Goal: Task Accomplishment & Management: Use online tool/utility

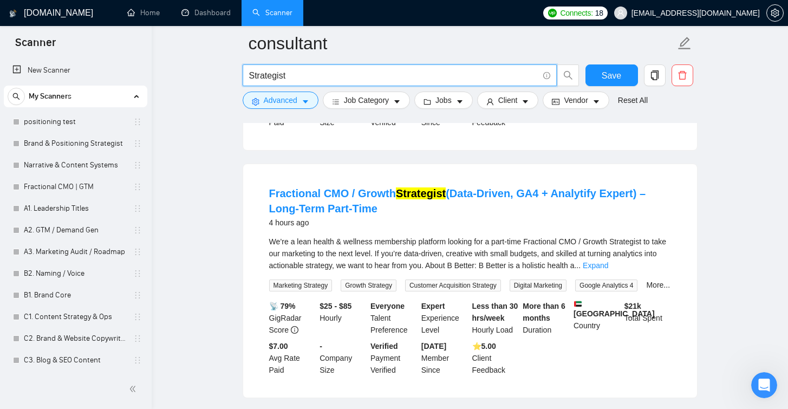
click at [304, 79] on input "Strategist" at bounding box center [393, 76] width 289 height 14
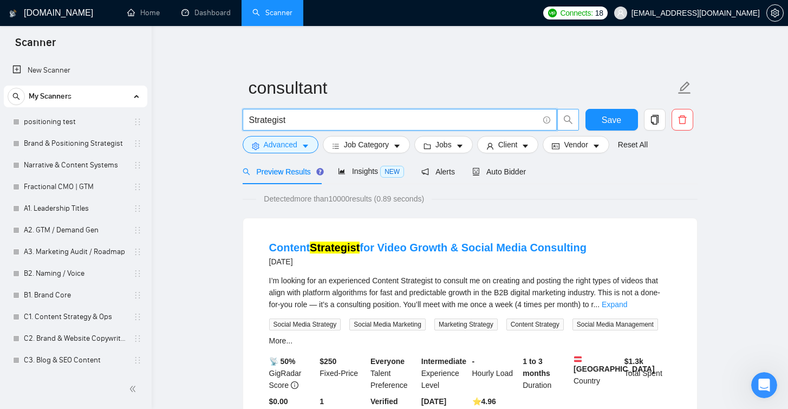
click at [564, 118] on icon "search" at bounding box center [567, 119] width 9 height 9
click at [405, 118] on input "Strategist" at bounding box center [393, 120] width 289 height 14
click at [320, 117] on input "text" at bounding box center [393, 120] width 289 height 14
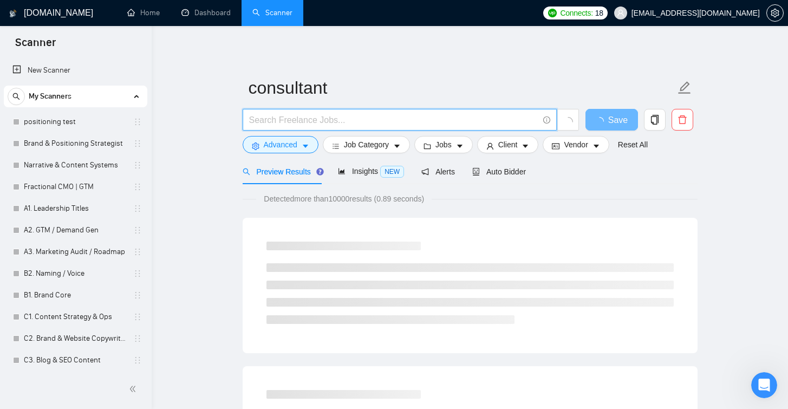
click at [298, 120] on input "text" at bounding box center [393, 120] width 289 height 14
type input "ь"
type input "Ь"
type input "marketing consultant"
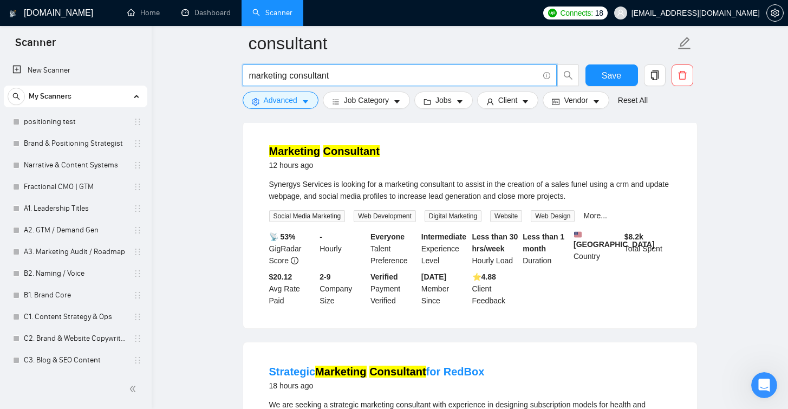
scroll to position [576, 0]
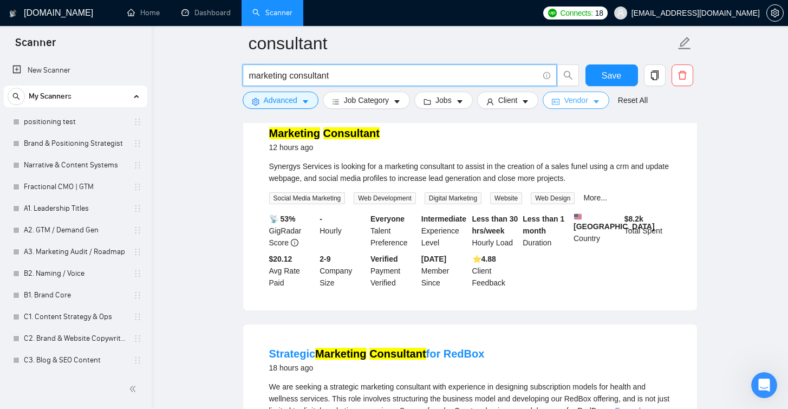
click at [594, 102] on button "Vendor" at bounding box center [576, 100] width 66 height 17
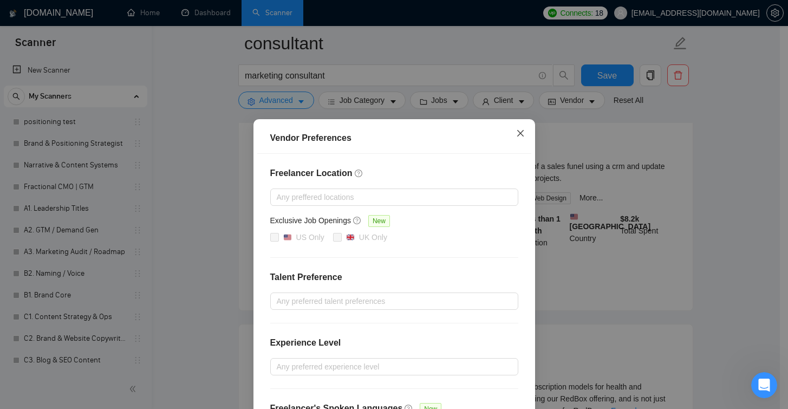
click at [522, 139] on span "Close" at bounding box center [520, 133] width 29 height 29
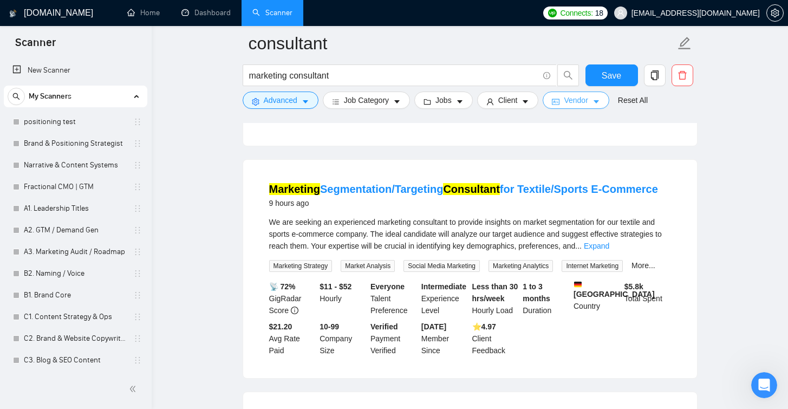
scroll to position [0, 0]
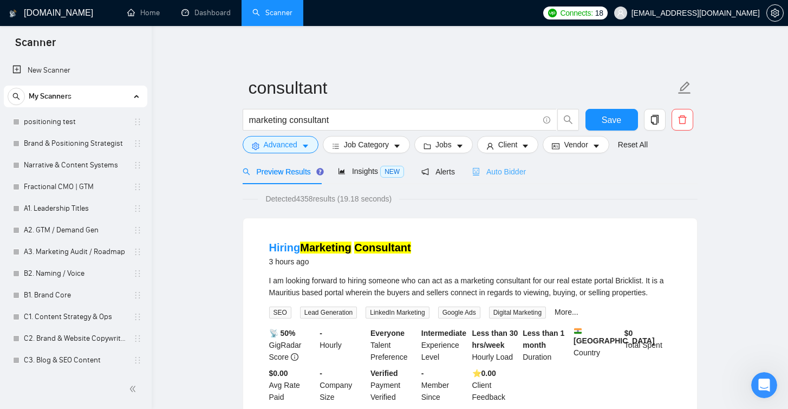
click at [492, 163] on div "Auto Bidder" at bounding box center [499, 171] width 54 height 25
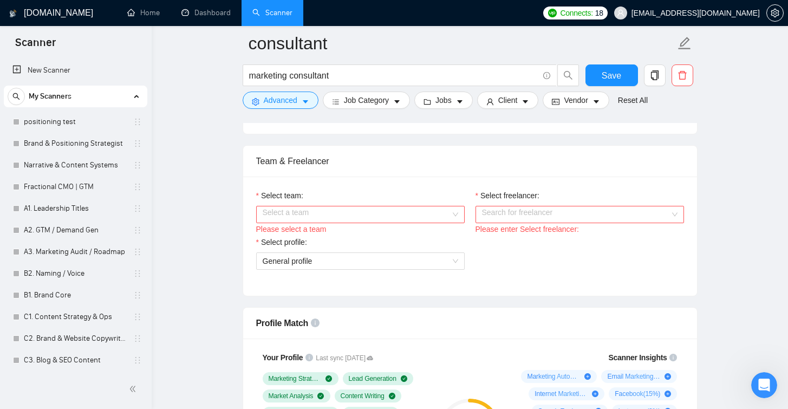
scroll to position [521, 0]
click at [448, 225] on div "Please select a team" at bounding box center [360, 229] width 209 height 12
click at [448, 221] on input "Select team:" at bounding box center [357, 214] width 188 height 16
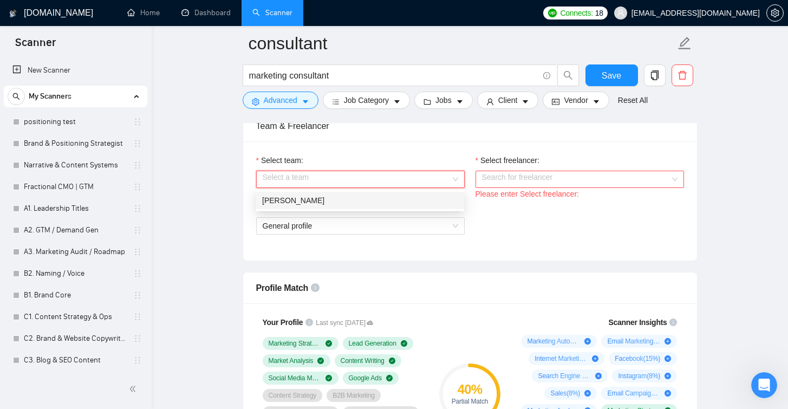
scroll to position [549, 0]
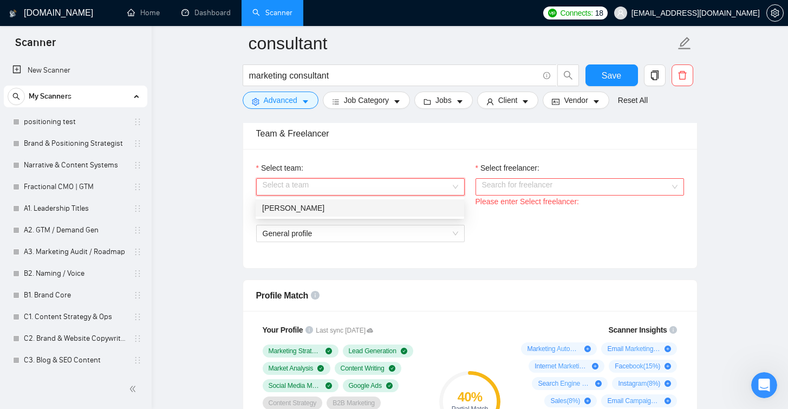
click at [384, 199] on div "[PERSON_NAME]" at bounding box center [360, 207] width 209 height 17
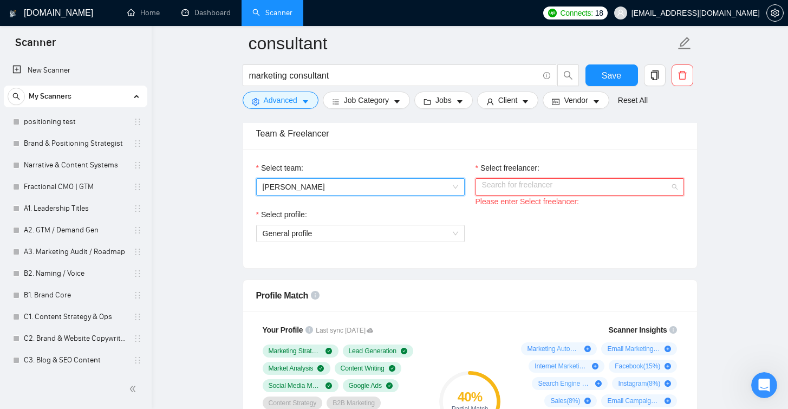
click at [491, 187] on input "Select freelancer:" at bounding box center [576, 187] width 188 height 16
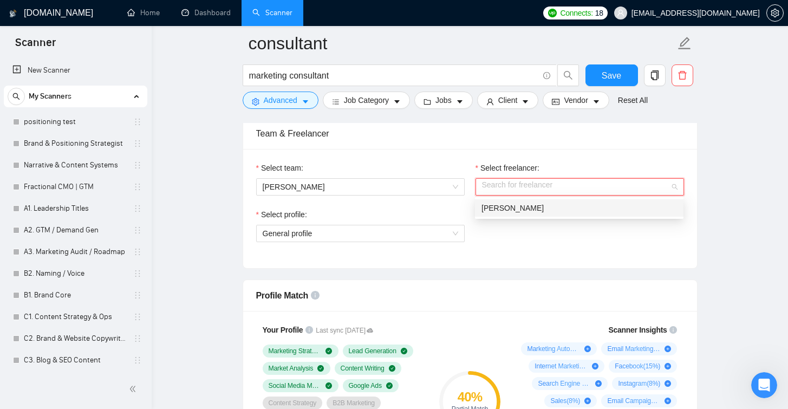
click at [505, 209] on span "[PERSON_NAME]" at bounding box center [513, 208] width 62 height 9
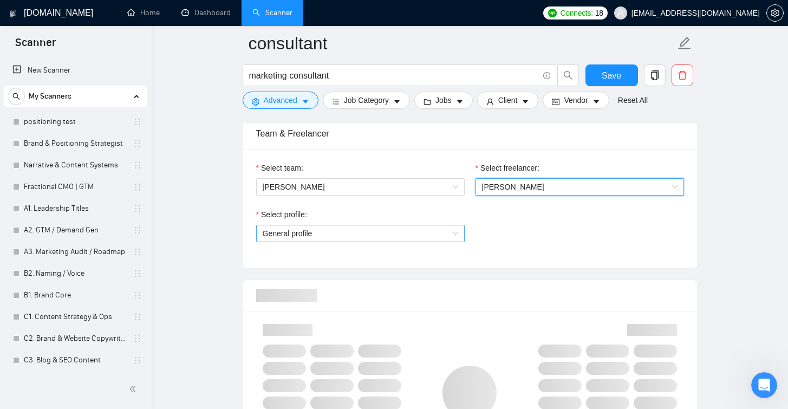
click at [444, 236] on span "General profile" at bounding box center [361, 233] width 196 height 16
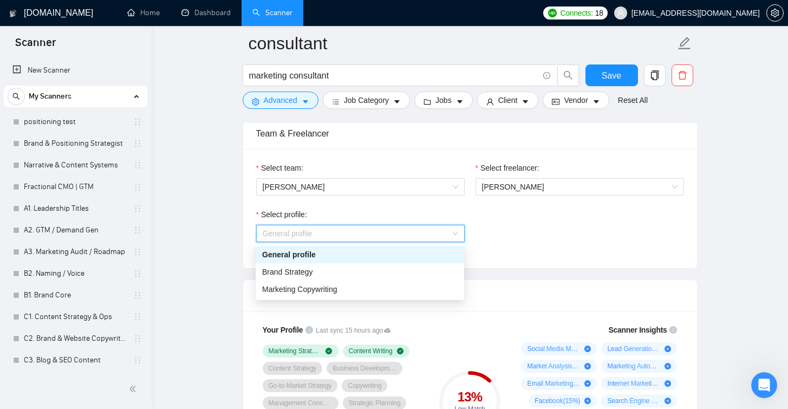
click at [411, 256] on div "General profile" at bounding box center [360, 255] width 196 height 12
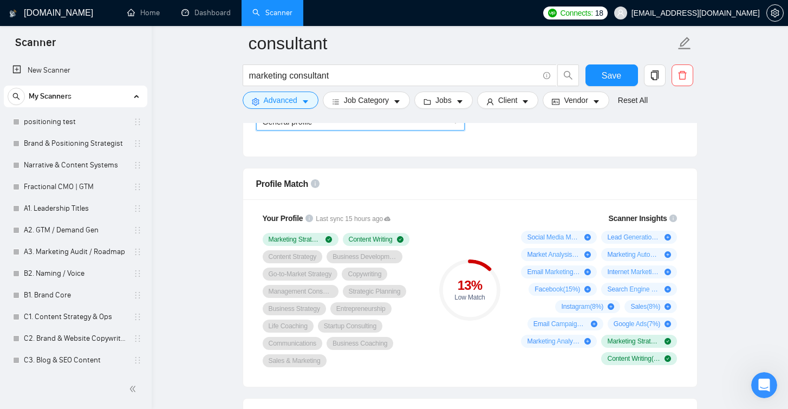
scroll to position [646, 0]
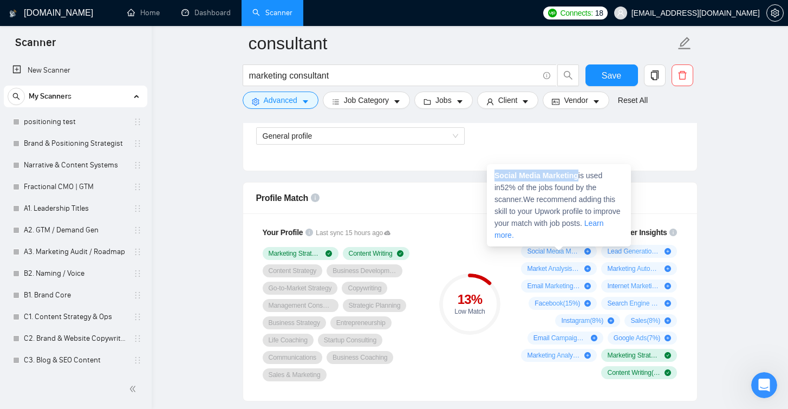
drag, startPoint x: 581, startPoint y: 177, endPoint x: 488, endPoint y: 176, distance: 92.7
click at [488, 176] on div "Social Media Marketing is used in 52 % of the jobs found by the scanner. We rec…" at bounding box center [559, 205] width 144 height 82
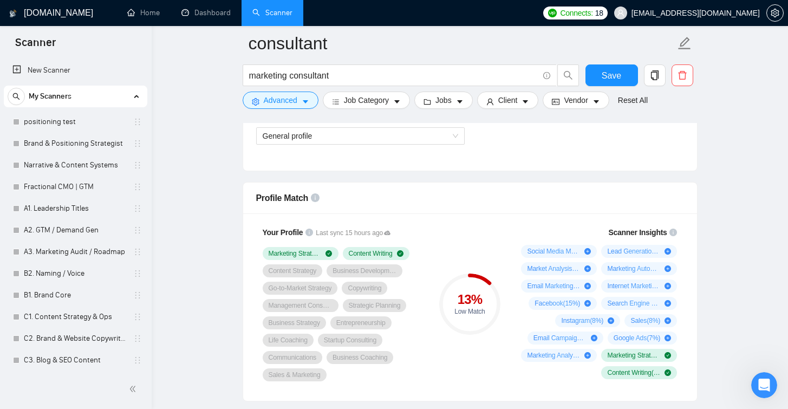
click at [530, 248] on span "Social Media Marketing ( 52 %)" at bounding box center [553, 251] width 53 height 9
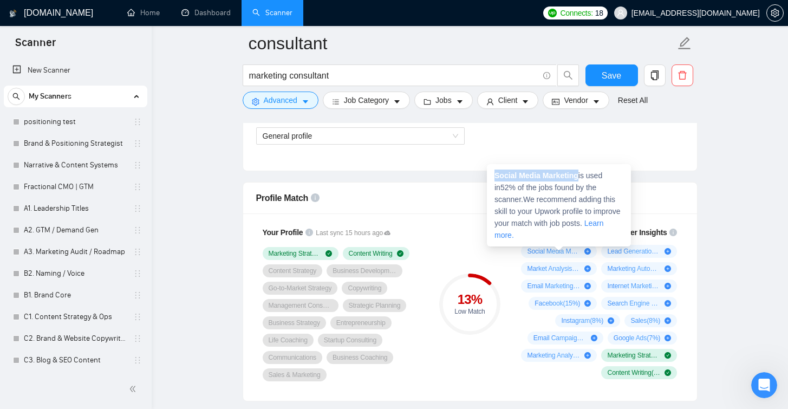
click at [530, 248] on span "Social Media Marketing ( 52 %)" at bounding box center [553, 251] width 53 height 9
copy strong "Social Media Marketing"
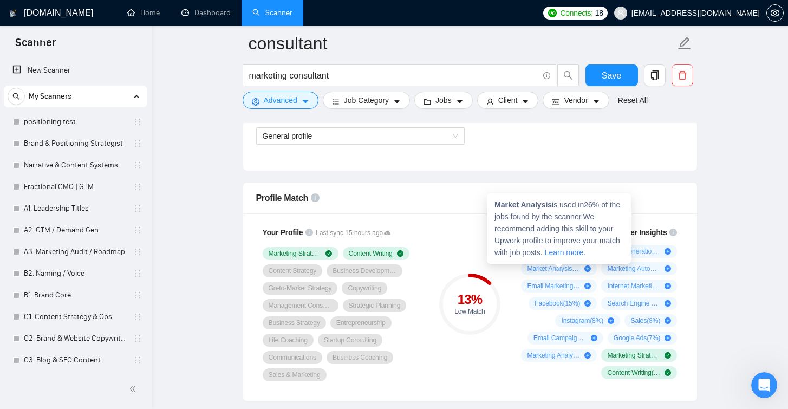
click at [569, 271] on span "Market Analysis ( 26 %)" at bounding box center [553, 268] width 53 height 9
drag, startPoint x: 554, startPoint y: 204, endPoint x: 492, endPoint y: 203, distance: 61.8
click at [492, 203] on div "Market Analysis is used in 26 % of the jobs found by the scanner. We recommend …" at bounding box center [559, 228] width 144 height 70
copy strong "Market Analysis"
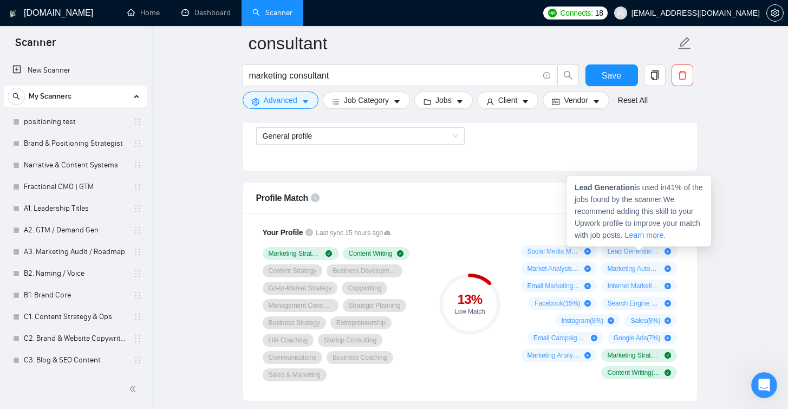
click at [644, 250] on span "Lead Generation ( 41 %)" at bounding box center [633, 251] width 53 height 9
drag, startPoint x: 636, startPoint y: 188, endPoint x: 572, endPoint y: 188, distance: 63.9
click at [572, 188] on div "Lead Generation is used in 41 % of the jobs found by the scanner. We recommend …" at bounding box center [639, 211] width 144 height 70
copy strong "Lead Generation"
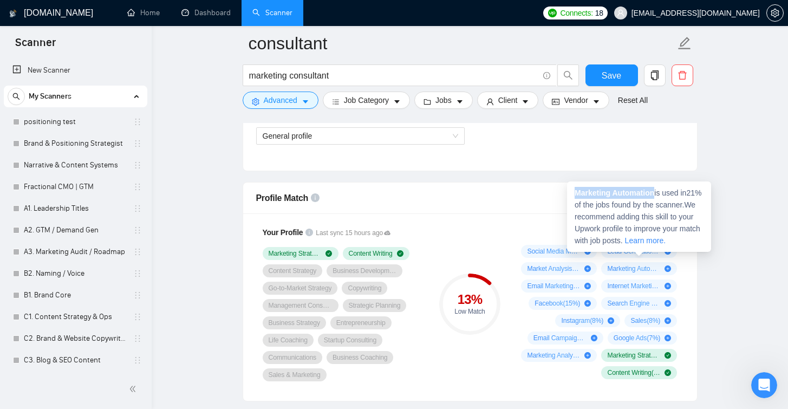
drag, startPoint x: 657, startPoint y: 195, endPoint x: 577, endPoint y: 197, distance: 79.7
click at [577, 197] on strong "Marketing Automation" at bounding box center [615, 193] width 80 height 9
copy strong "Marketing Automation"
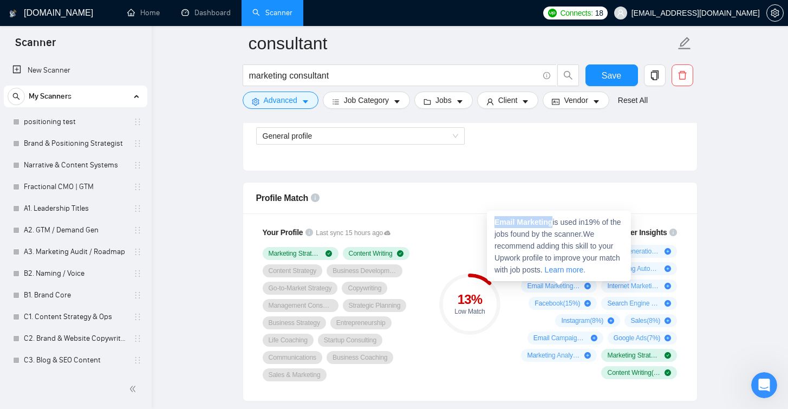
drag, startPoint x: 555, startPoint y: 221, endPoint x: 493, endPoint y: 224, distance: 61.9
click at [493, 224] on div "Email Marketing is used in 19 % of the jobs found by the scanner. We recommend …" at bounding box center [559, 246] width 144 height 70
copy strong "Email Marketing"
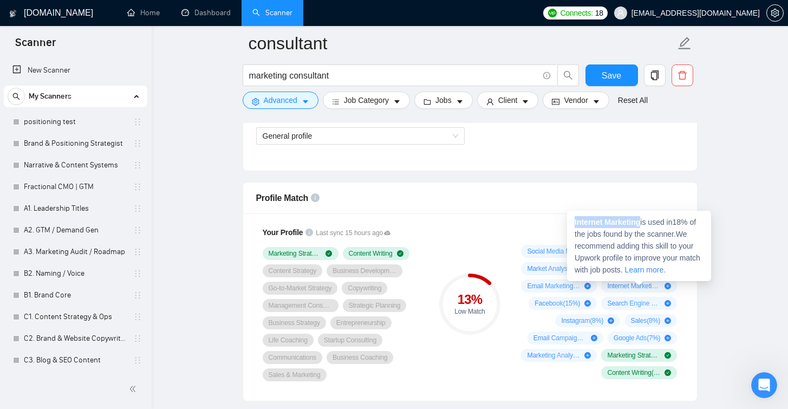
drag, startPoint x: 645, startPoint y: 223, endPoint x: 569, endPoint y: 224, distance: 75.9
click at [569, 224] on div "Internet Marketing is used in 18 % of the jobs found by the scanner. We recomme…" at bounding box center [639, 246] width 144 height 70
copy strong "Internet Marketing"
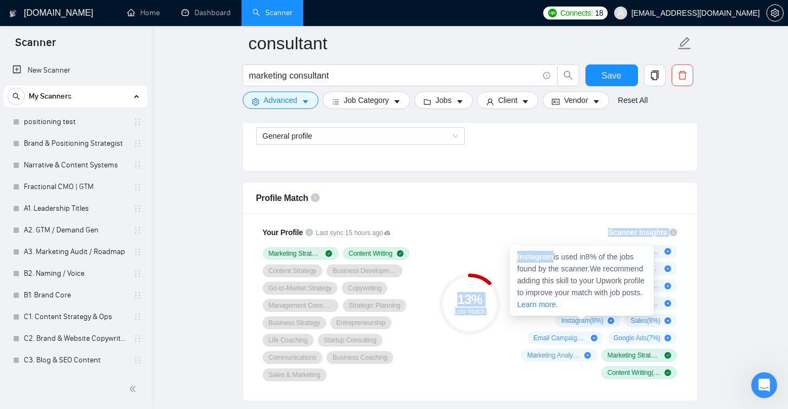
drag, startPoint x: 555, startPoint y: 258, endPoint x: 504, endPoint y: 256, distance: 51.5
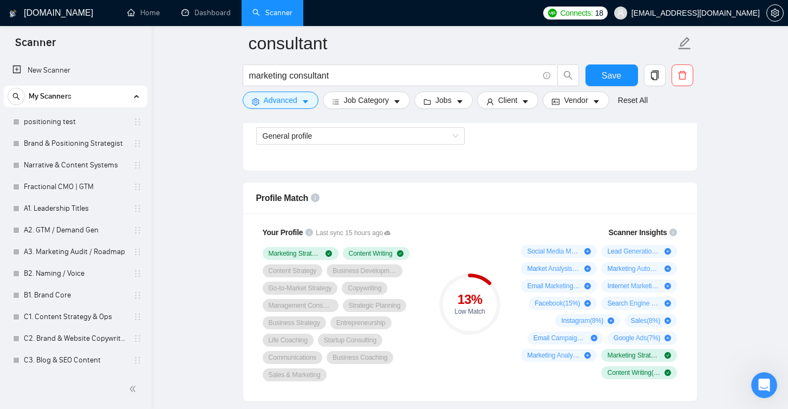
click at [545, 262] on div "Social Media Marketing ( 52 %) Lead Generation ( 41 %) Market Analysis ( 26 %) …" at bounding box center [597, 312] width 160 height 134
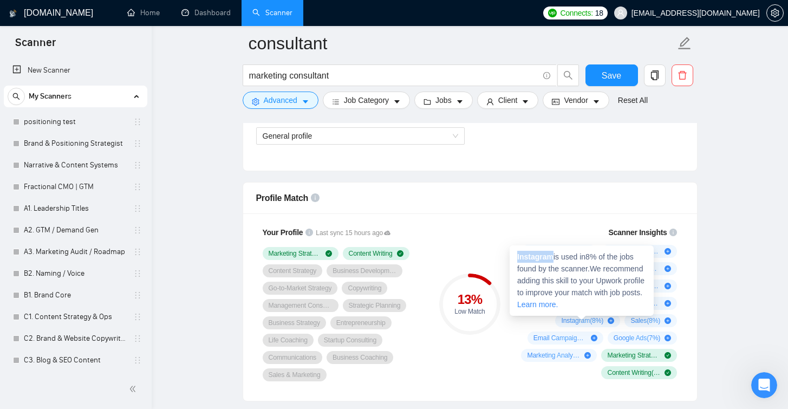
drag, startPoint x: 555, startPoint y: 259, endPoint x: 516, endPoint y: 260, distance: 39.0
click at [515, 260] on div "Instagram is used in 8 % of the jobs found by the scanner. We recommend adding …" at bounding box center [582, 280] width 144 height 70
copy strong "Instagram"
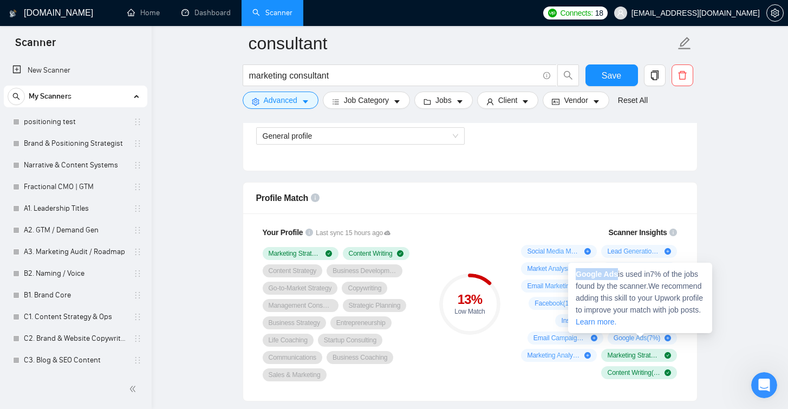
drag, startPoint x: 617, startPoint y: 274, endPoint x: 578, endPoint y: 275, distance: 39.6
click at [578, 275] on strong "Google Ads" at bounding box center [597, 274] width 42 height 9
copy strong "Google Ads"
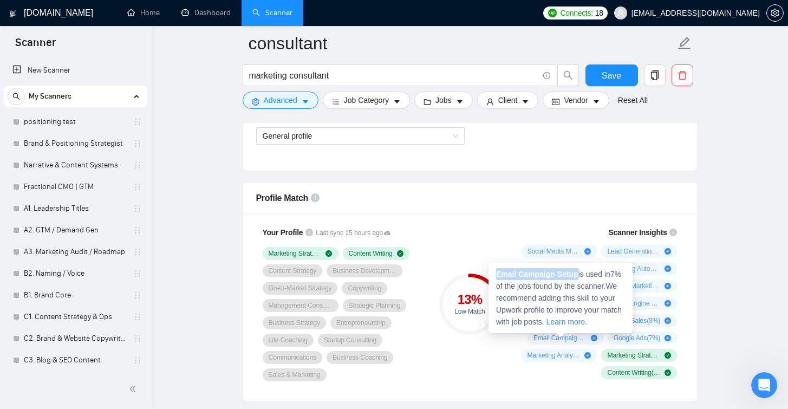
drag, startPoint x: 579, startPoint y: 273, endPoint x: 492, endPoint y: 277, distance: 86.8
click at [492, 277] on div "Email Campaign Setup is used in 7 % of the jobs found by the scanner. We recomm…" at bounding box center [561, 298] width 144 height 70
copy strong "Email Campaign Setup"
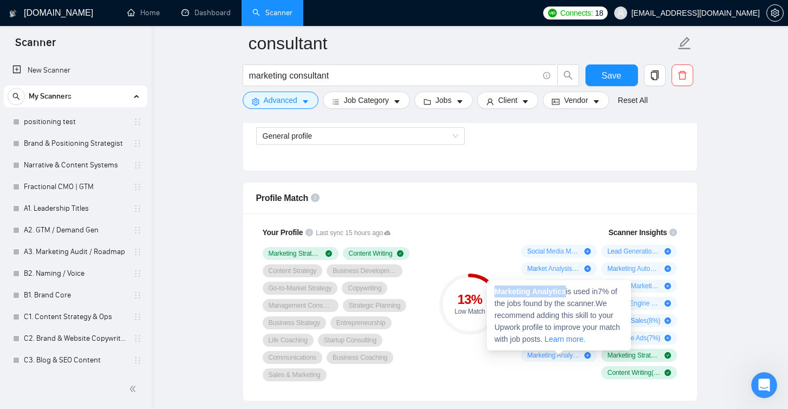
drag, startPoint x: 568, startPoint y: 291, endPoint x: 492, endPoint y: 291, distance: 75.9
click at [492, 291] on div "Marketing Analytics is used in 7 % of the jobs found by the scanner. We recomme…" at bounding box center [559, 315] width 144 height 70
copy strong "Marketing Analytics"
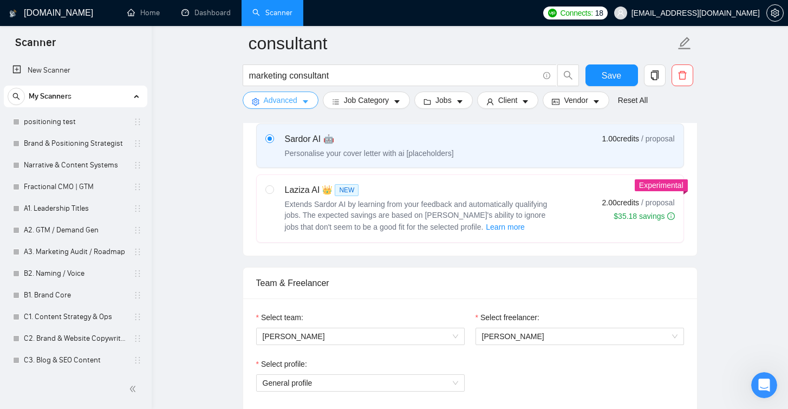
scroll to position [457, 0]
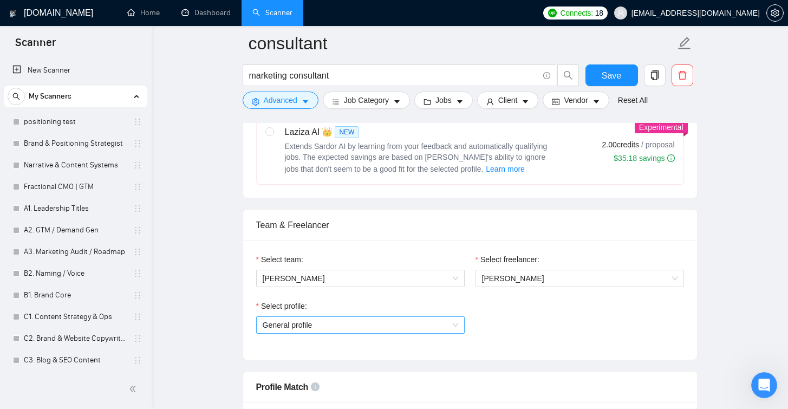
click at [346, 322] on span "General profile" at bounding box center [361, 325] width 196 height 16
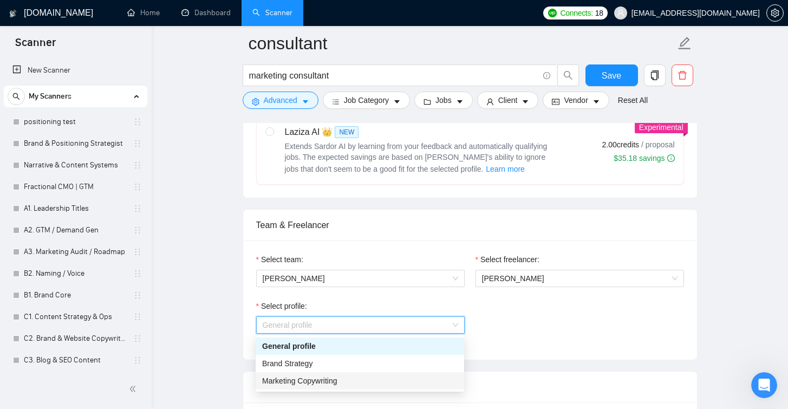
click at [342, 381] on div "Marketing Copywriting" at bounding box center [360, 381] width 196 height 12
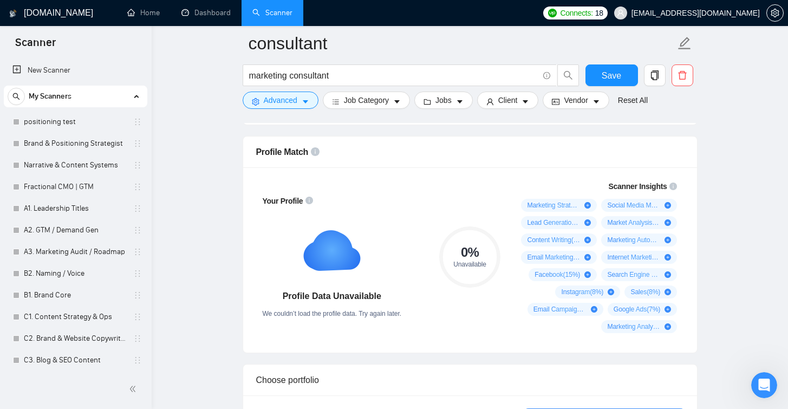
scroll to position [688, 0]
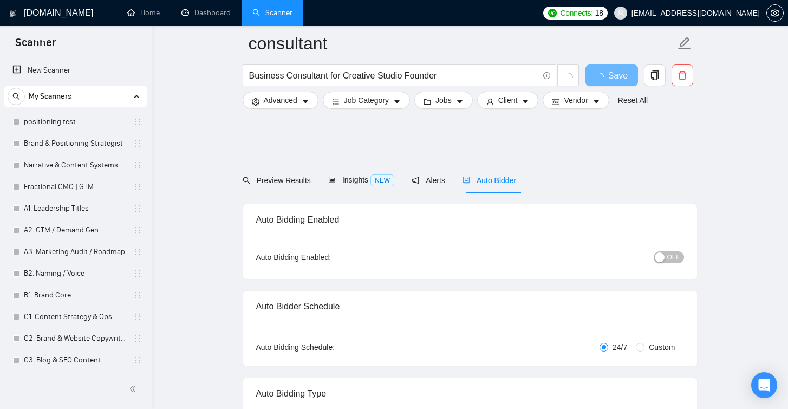
scroll to position [688, 0]
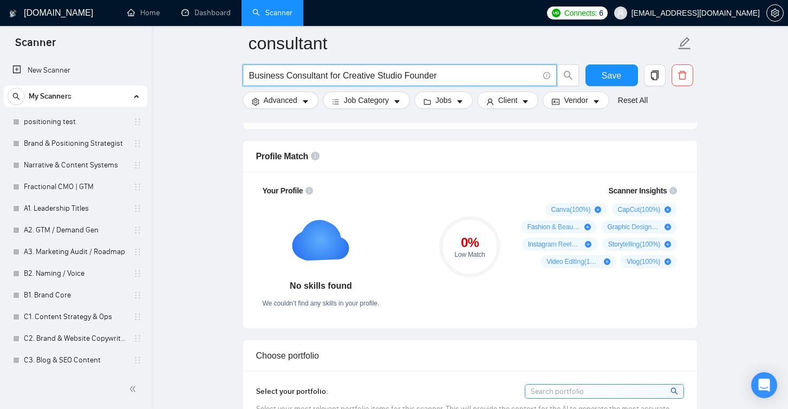
click at [355, 77] on input "Business Consultant for Creative Studio Founder" at bounding box center [393, 76] width 289 height 14
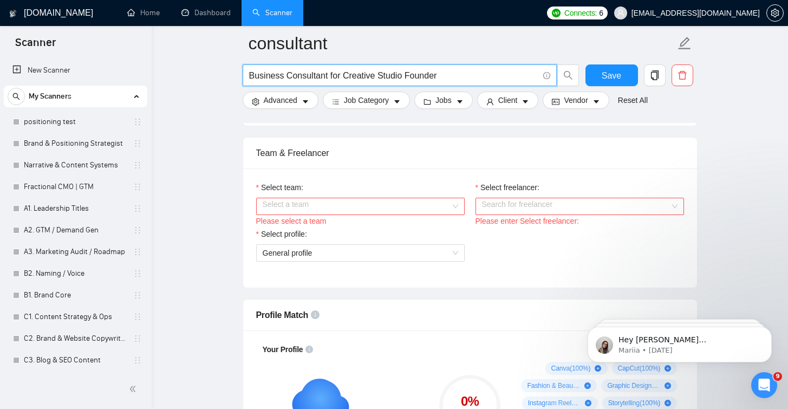
scroll to position [0, 0]
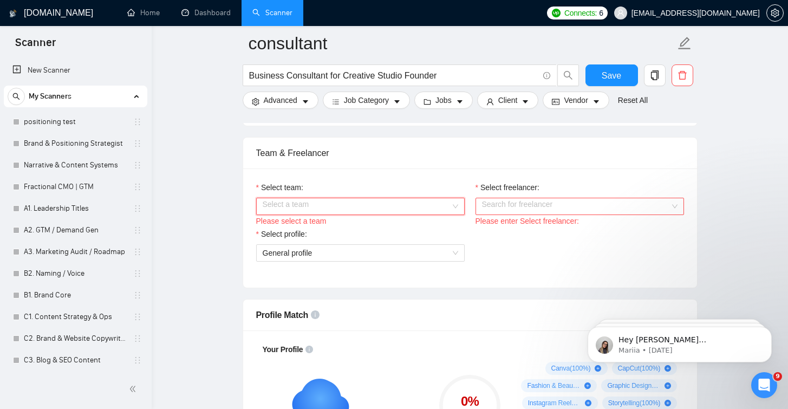
click at [386, 209] on input "Select team:" at bounding box center [357, 206] width 188 height 16
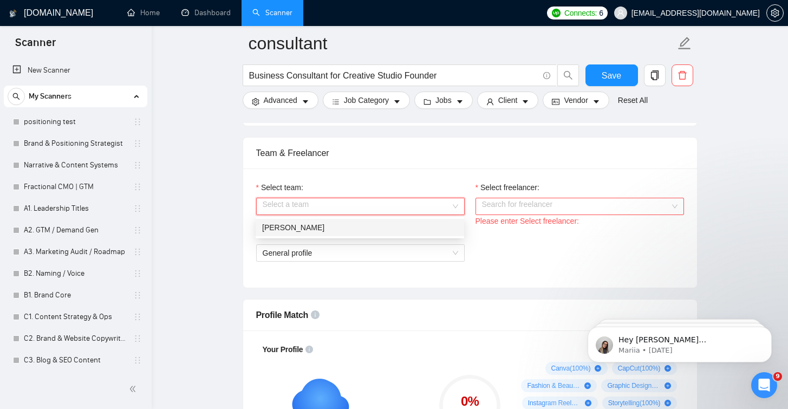
click at [381, 229] on div "[PERSON_NAME]" at bounding box center [360, 228] width 196 height 12
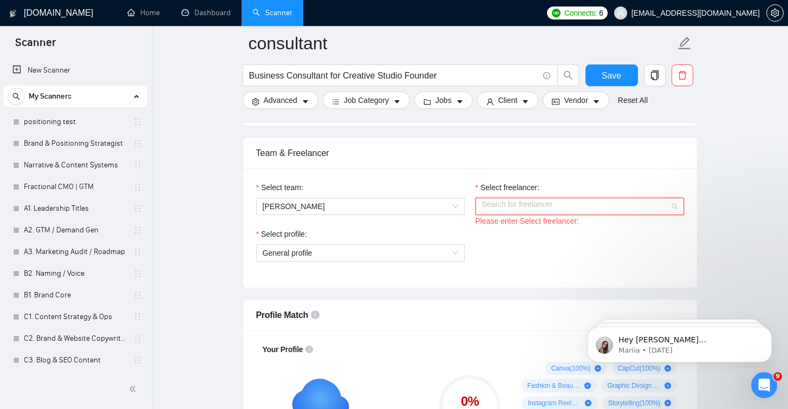
click at [558, 209] on input "Select freelancer:" at bounding box center [576, 206] width 188 height 16
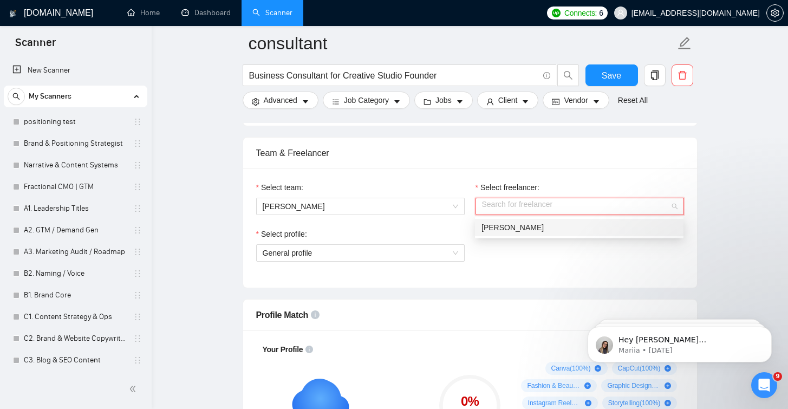
click at [556, 230] on div "[PERSON_NAME]" at bounding box center [580, 228] width 196 height 12
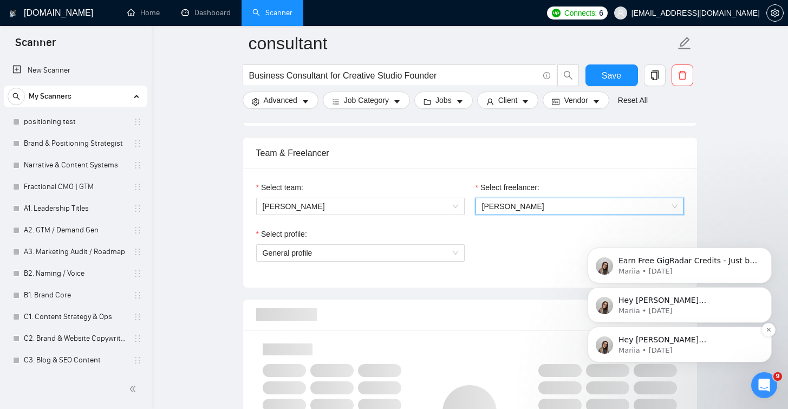
click at [643, 346] on p "Mariia • [DATE]" at bounding box center [689, 351] width 140 height 10
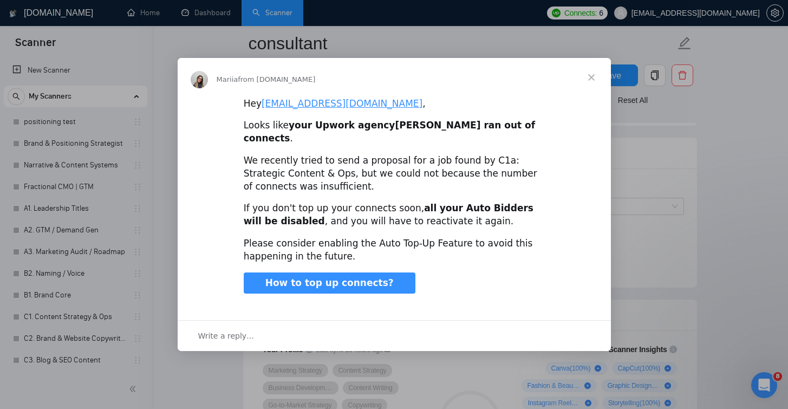
click at [666, 216] on div "Intercom messenger" at bounding box center [394, 204] width 788 height 409
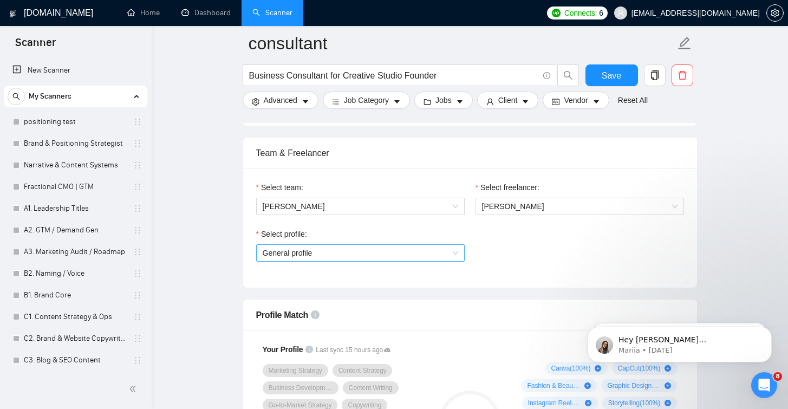
click at [406, 255] on span "General profile" at bounding box center [361, 253] width 196 height 16
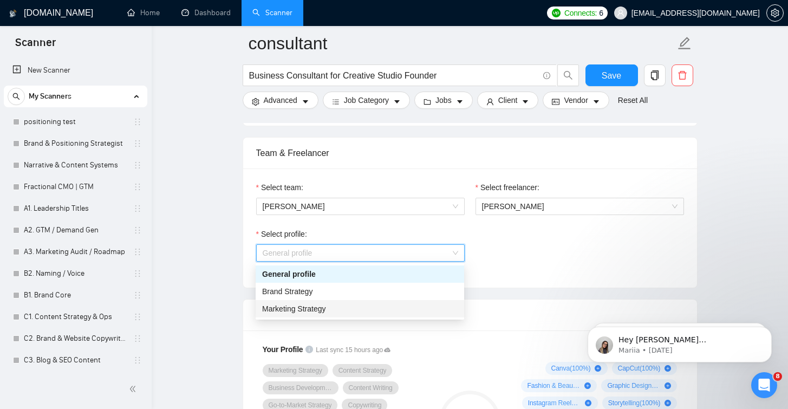
click at [366, 308] on div "Marketing Strategy" at bounding box center [360, 309] width 196 height 12
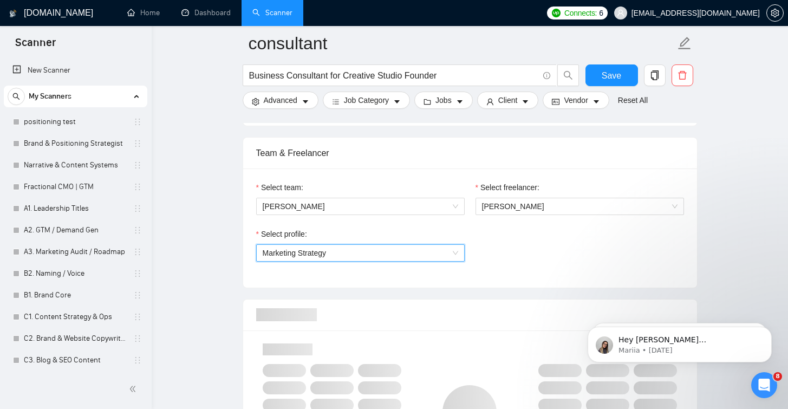
click at [462, 278] on div "Select team: Alex Brod Select freelancer: Oleksandr Bezrodnii Select profile: 1…" at bounding box center [470, 227] width 454 height 119
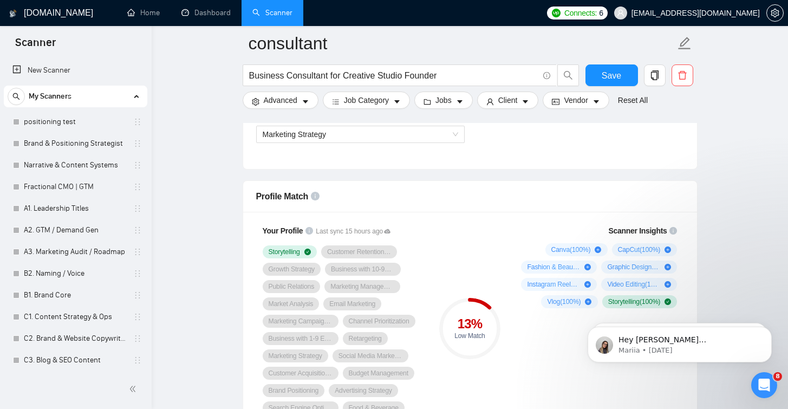
scroll to position [581, 0]
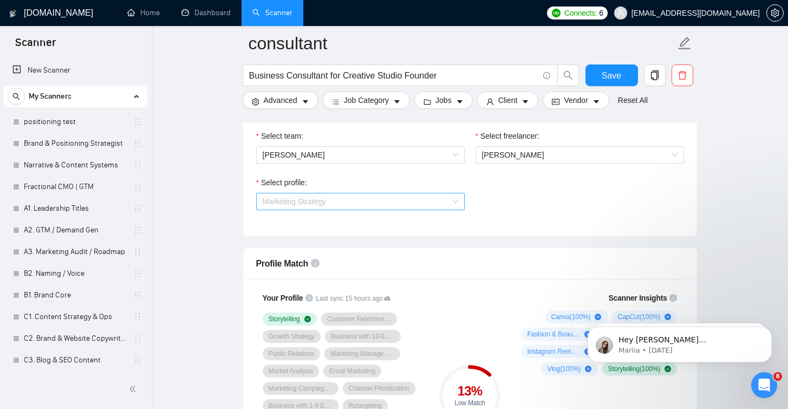
click at [433, 203] on span "Marketing Strategy" at bounding box center [361, 201] width 196 height 16
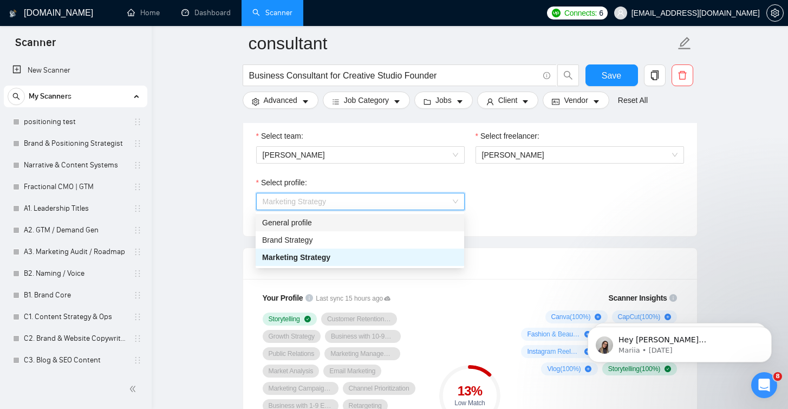
click at [403, 226] on div "General profile" at bounding box center [360, 223] width 196 height 12
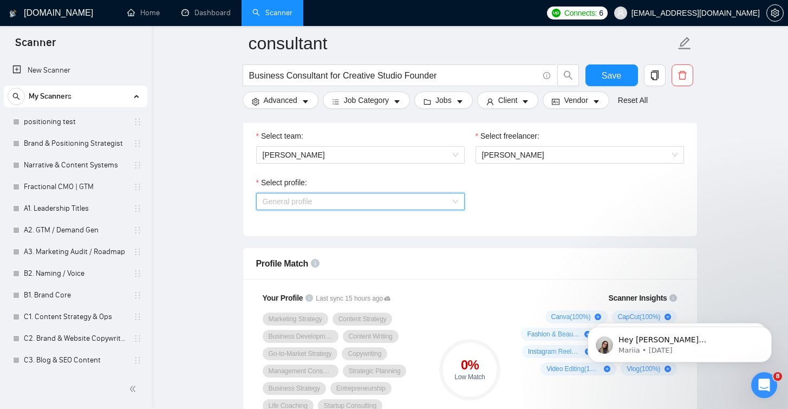
click at [424, 202] on span "General profile" at bounding box center [361, 201] width 196 height 16
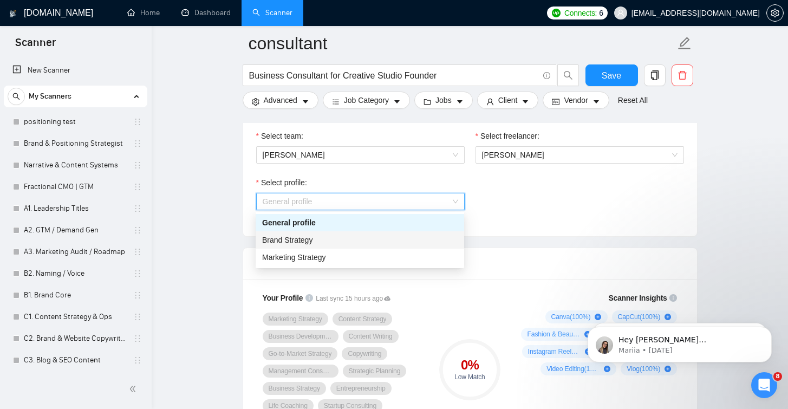
click at [407, 241] on div "Brand Strategy" at bounding box center [360, 240] width 196 height 12
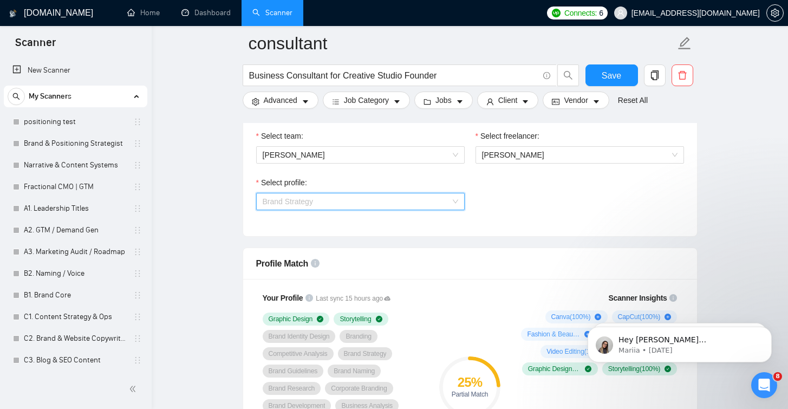
click at [403, 201] on span "Brand Strategy" at bounding box center [361, 201] width 196 height 16
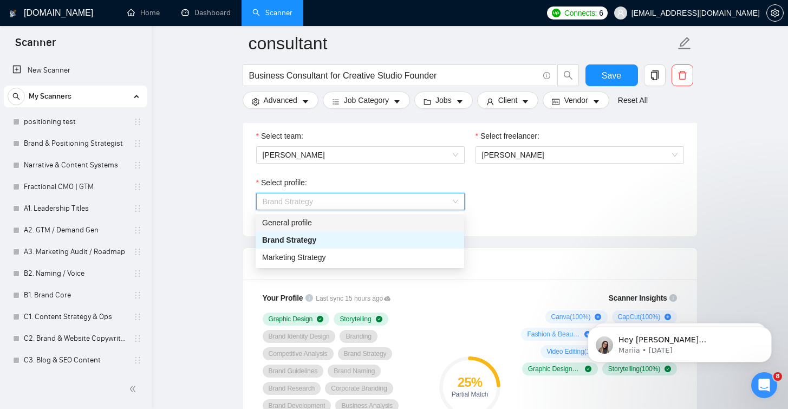
click at [366, 225] on div "General profile" at bounding box center [360, 223] width 196 height 12
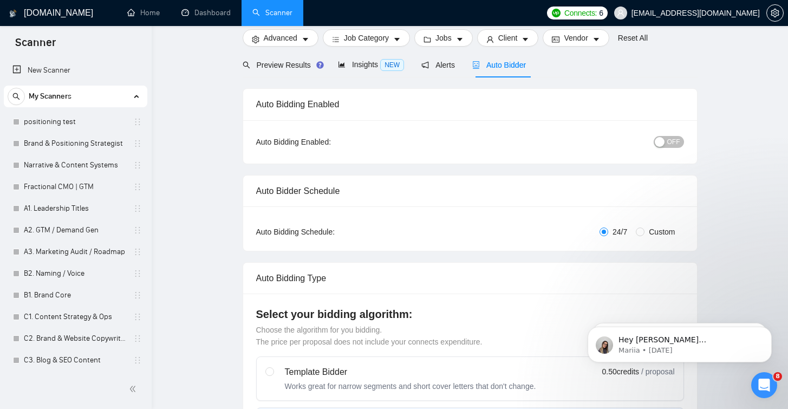
scroll to position [0, 0]
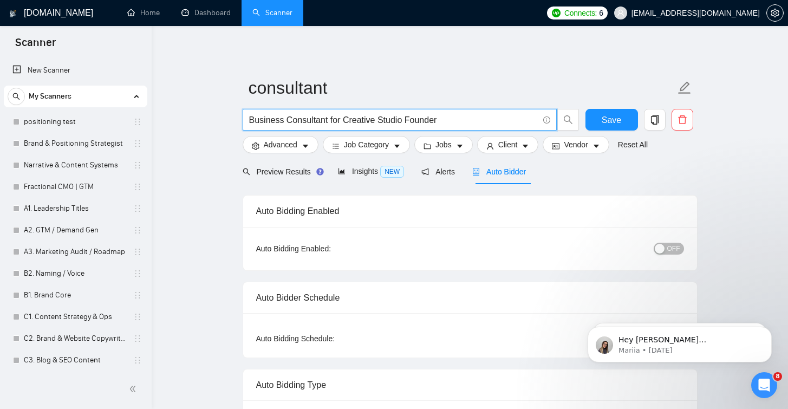
click at [330, 115] on input "Business Consultant for Creative Studio Founder" at bounding box center [393, 120] width 289 height 14
click at [331, 120] on input "Business Consultant for Creative Studio Founder" at bounding box center [393, 120] width 289 height 14
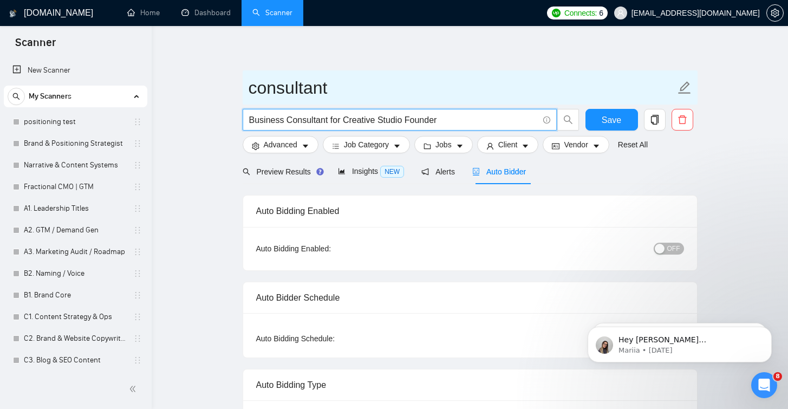
drag, startPoint x: 329, startPoint y: 120, endPoint x: 524, endPoint y: 94, distance: 197.3
click at [524, 94] on form "consultant Business Consultant for Creative Studio Founder Save Advanced Job Ca…" at bounding box center [470, 114] width 455 height 88
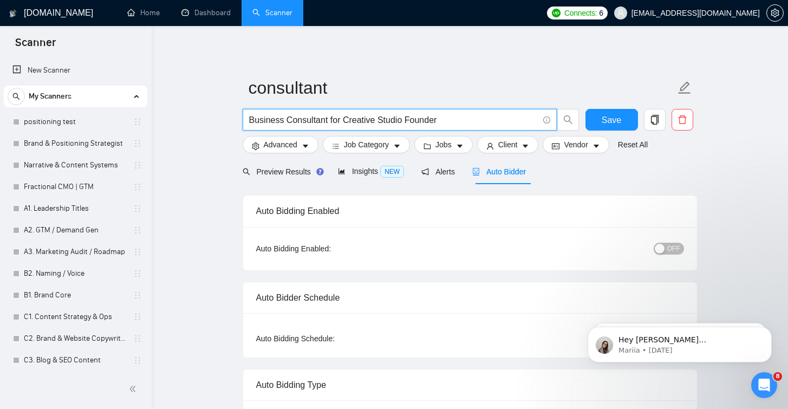
click at [444, 125] on input "Business Consultant for Creative Studio Founder" at bounding box center [393, 120] width 289 height 14
drag, startPoint x: 445, startPoint y: 125, endPoint x: 327, endPoint y: 127, distance: 118.1
click at [328, 127] on span "Business Consultant for Creative Studio Founder" at bounding box center [400, 120] width 314 height 22
drag, startPoint x: 332, startPoint y: 118, endPoint x: 459, endPoint y: 115, distance: 127.4
click at [459, 115] on input "Business Consultant for Creative Studio Founder" at bounding box center [393, 120] width 289 height 14
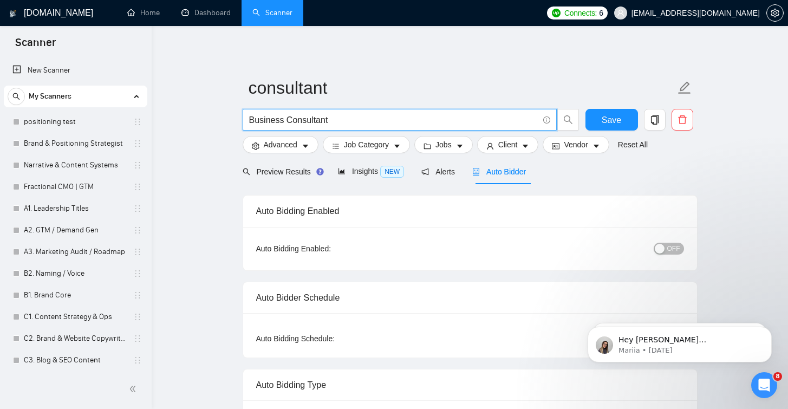
type input "Business Consultant"
click at [604, 116] on span "Save" at bounding box center [612, 120] width 20 height 14
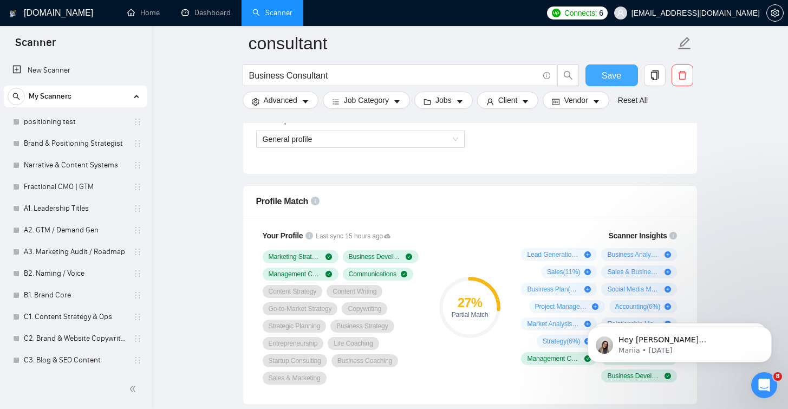
scroll to position [679, 0]
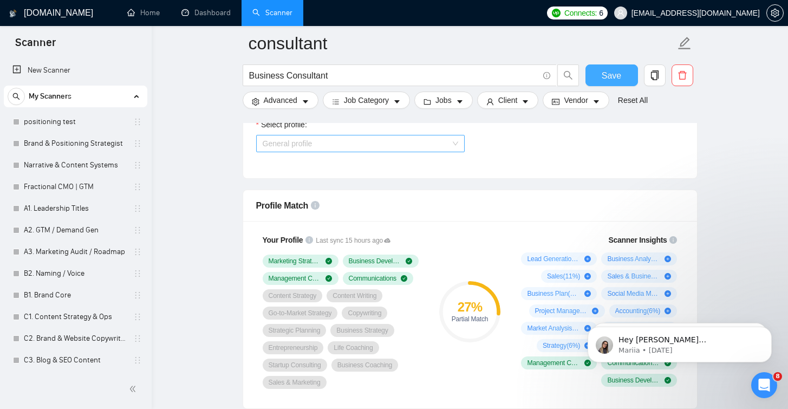
click at [315, 152] on span "General profile" at bounding box center [361, 143] width 196 height 16
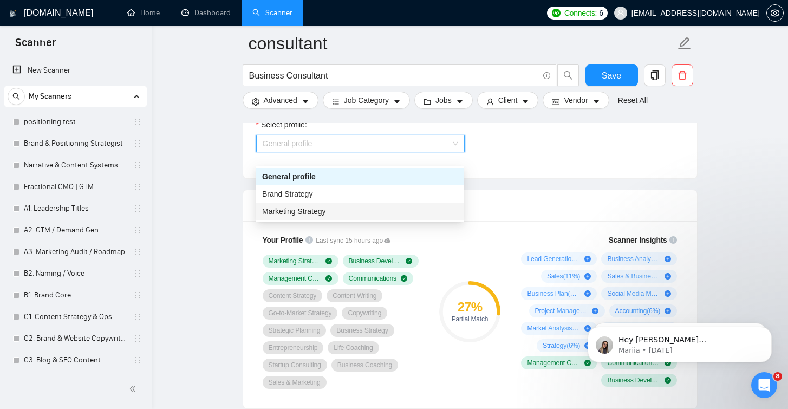
click at [304, 208] on span "Marketing Strategy" at bounding box center [294, 211] width 64 height 9
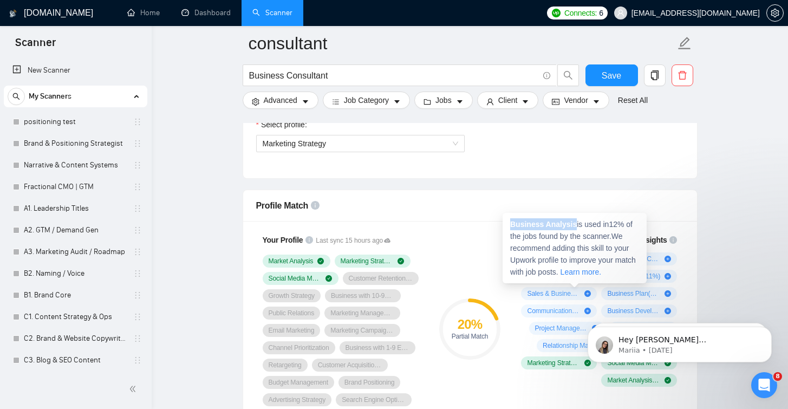
drag, startPoint x: 576, startPoint y: 223, endPoint x: 510, endPoint y: 223, distance: 66.1
click at [510, 223] on div "Business Analysis is used in 12 % of the jobs found by the scanner. We recommen…" at bounding box center [575, 248] width 144 height 70
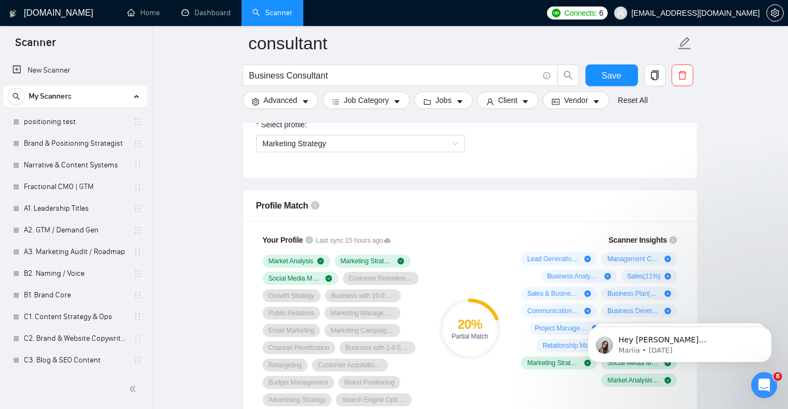
copy strong "Business Analysis"
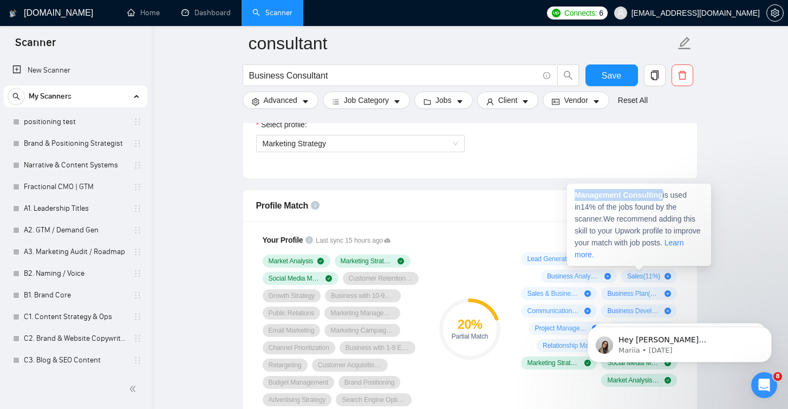
drag, startPoint x: 665, startPoint y: 195, endPoint x: 576, endPoint y: 197, distance: 88.9
click at [576, 197] on strong "Management Consulting" at bounding box center [619, 195] width 88 height 9
copy strong "Management Consulting"
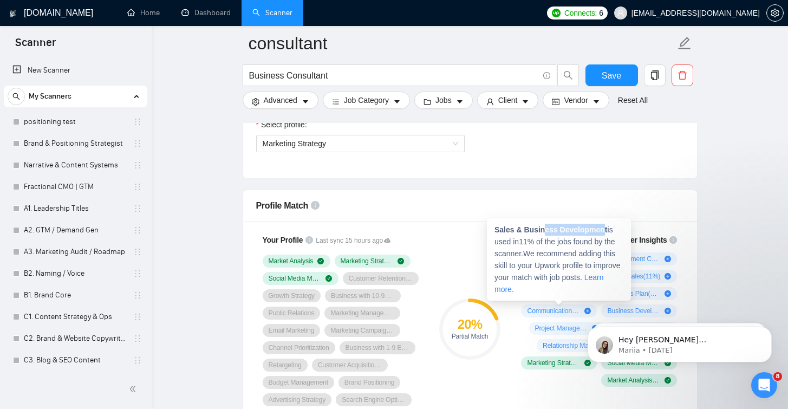
drag, startPoint x: 607, startPoint y: 230, endPoint x: 546, endPoint y: 229, distance: 61.2
click at [546, 229] on strong "Sales & Business Development" at bounding box center [551, 229] width 113 height 9
drag, startPoint x: 608, startPoint y: 229, endPoint x: 492, endPoint y: 231, distance: 116.0
click at [492, 231] on div "Sales & Business Development is used in 11 % of the jobs found by the scanner. …" at bounding box center [559, 259] width 144 height 82
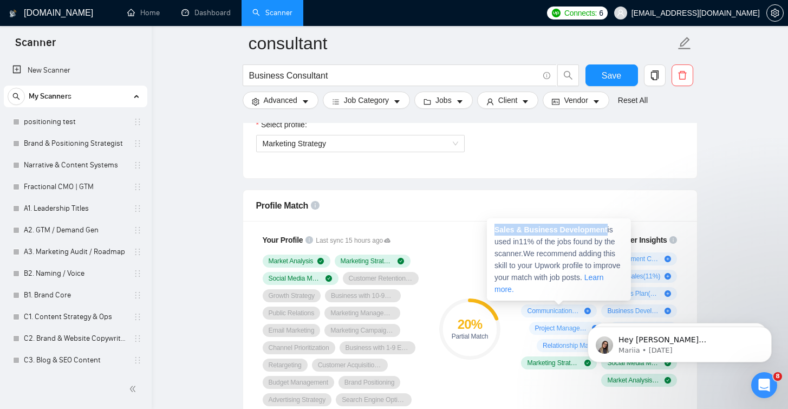
copy strong "Sales & Business Development"
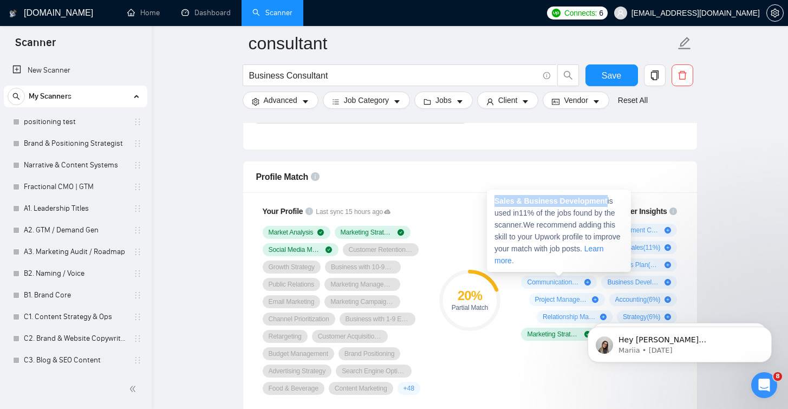
scroll to position [711, 0]
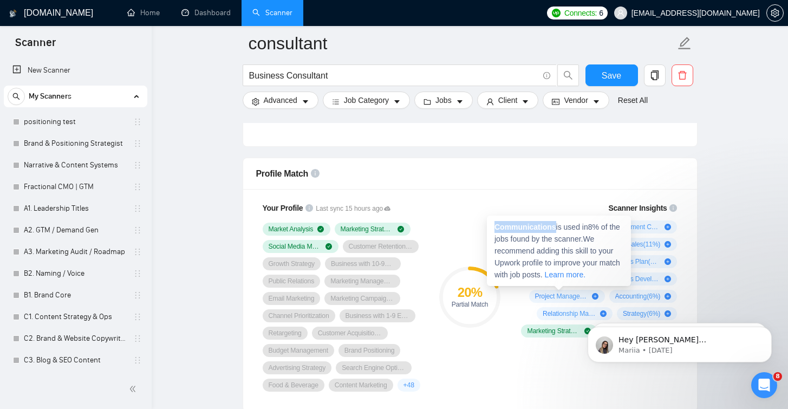
drag, startPoint x: 557, startPoint y: 225, endPoint x: 495, endPoint y: 227, distance: 62.3
click at [495, 227] on strong "Communications" at bounding box center [526, 227] width 62 height 9
copy strong "Communications"
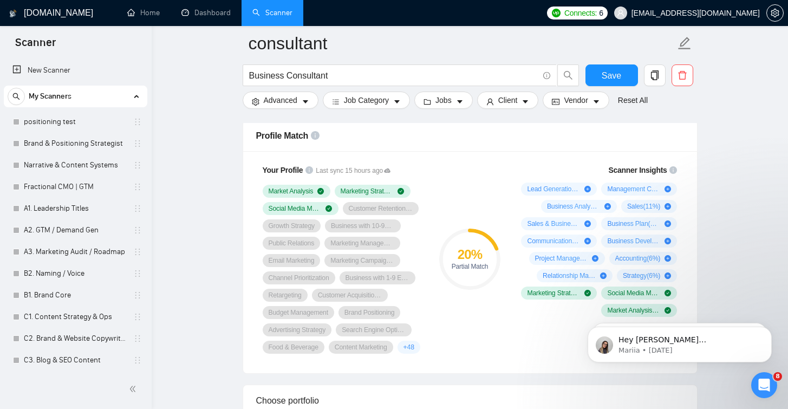
scroll to position [751, 0]
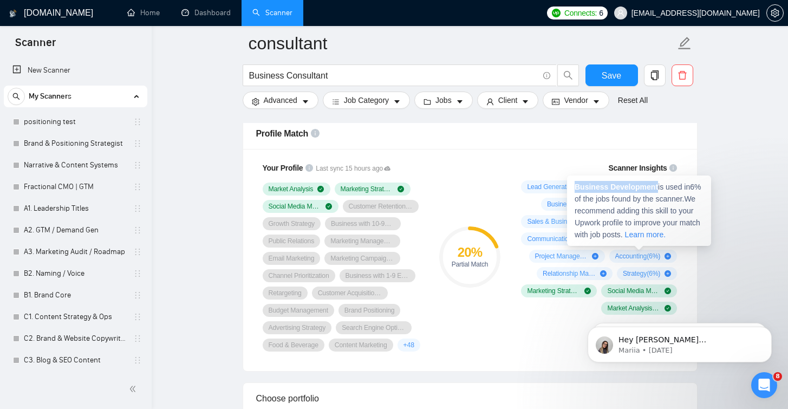
drag, startPoint x: 658, startPoint y: 187, endPoint x: 572, endPoint y: 190, distance: 86.7
click at [572, 190] on div "Business Development is used in 6 % of the jobs found by the scanner. We recomm…" at bounding box center [639, 211] width 144 height 70
copy strong "Business Development"
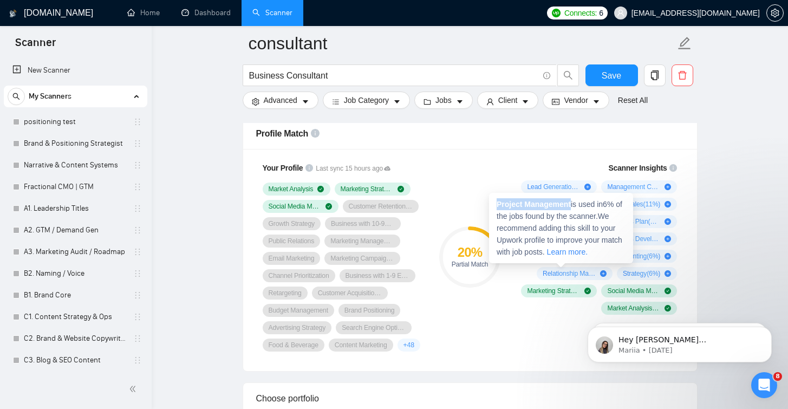
drag, startPoint x: 573, startPoint y: 204, endPoint x: 494, endPoint y: 204, distance: 78.6
click at [494, 204] on div "Project Management is used in 6 % of the jobs found by the scanner. We recommen…" at bounding box center [561, 228] width 144 height 70
copy strong "Project Management"
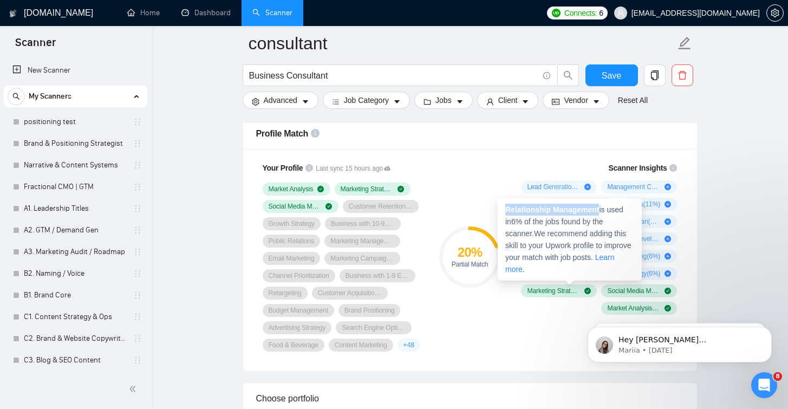
drag, startPoint x: 601, startPoint y: 210, endPoint x: 507, endPoint y: 208, distance: 94.3
click at [507, 208] on strong "Relationship Management" at bounding box center [552, 209] width 94 height 9
copy strong "Relationship Management"
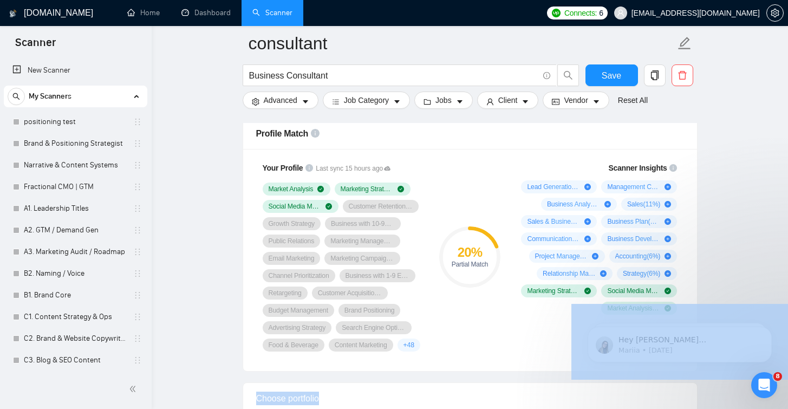
drag, startPoint x: 612, startPoint y: 222, endPoint x: 571, endPoint y: 222, distance: 41.7
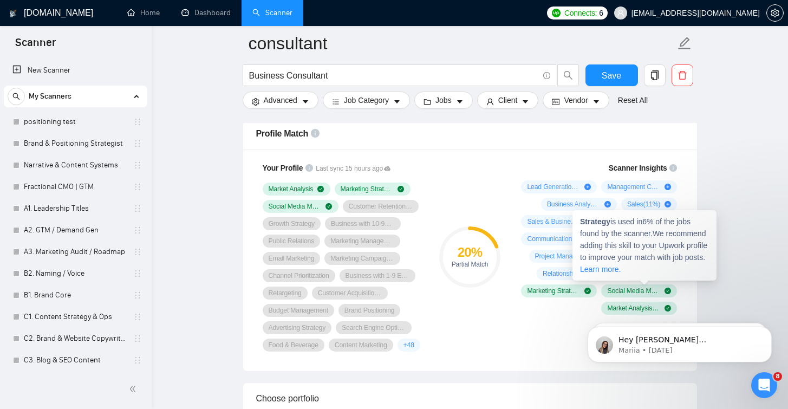
click at [641, 279] on div "Strategy is used in 6 % of the jobs found by the scanner. We recommend adding t…" at bounding box center [645, 245] width 144 height 70
drag, startPoint x: 612, startPoint y: 222, endPoint x: 582, endPoint y: 224, distance: 29.9
click at [582, 224] on strong "Strategy" at bounding box center [595, 221] width 30 height 9
copy strong "Strategy"
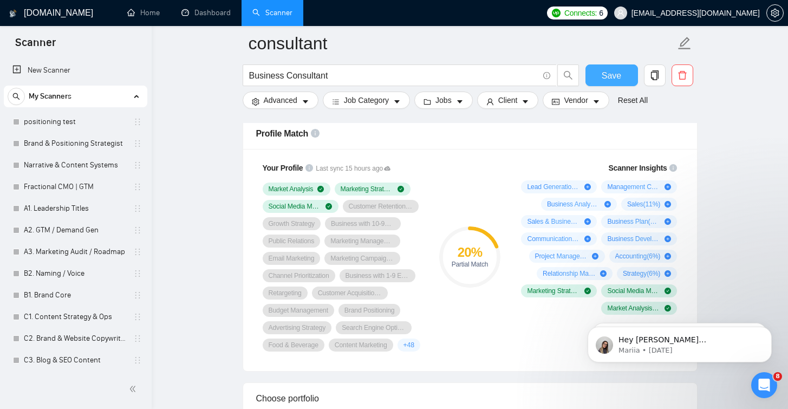
click at [604, 73] on span "Save" at bounding box center [612, 76] width 20 height 14
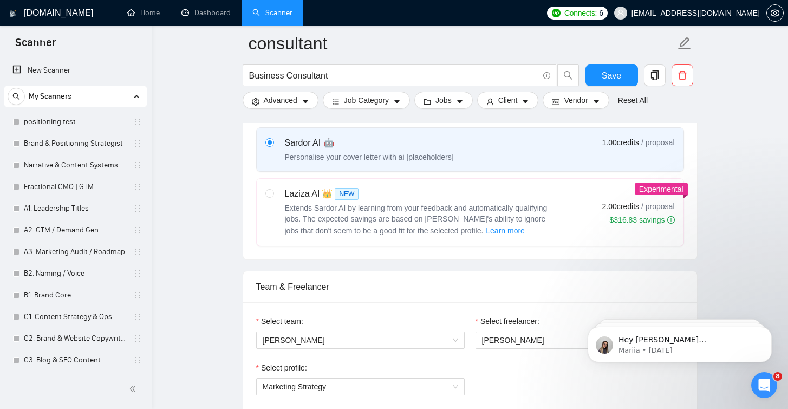
scroll to position [424, 0]
